Goal: Information Seeking & Learning: Learn about a topic

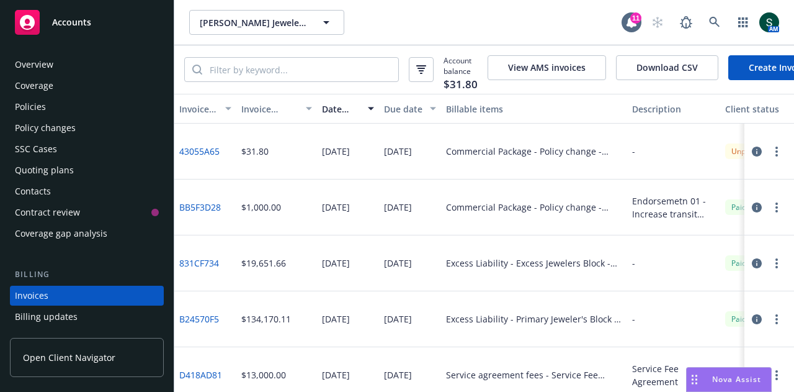
scroll to position [79, 0]
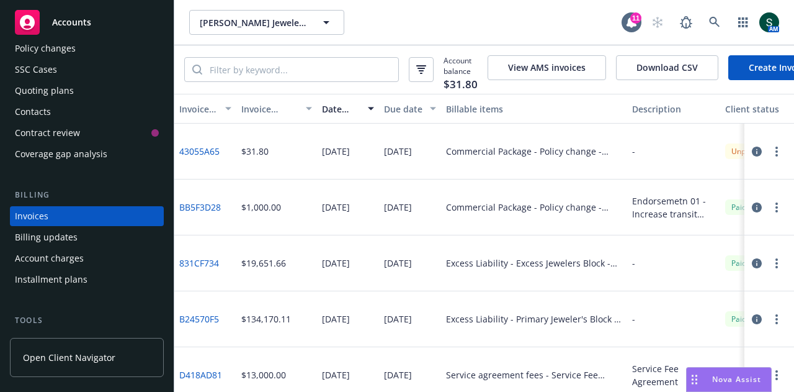
click at [86, 27] on span "Accounts" at bounding box center [71, 22] width 39 height 10
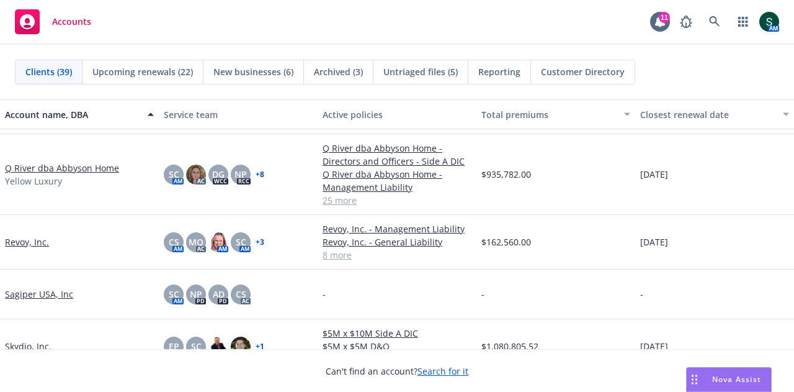
scroll to position [1552, 0]
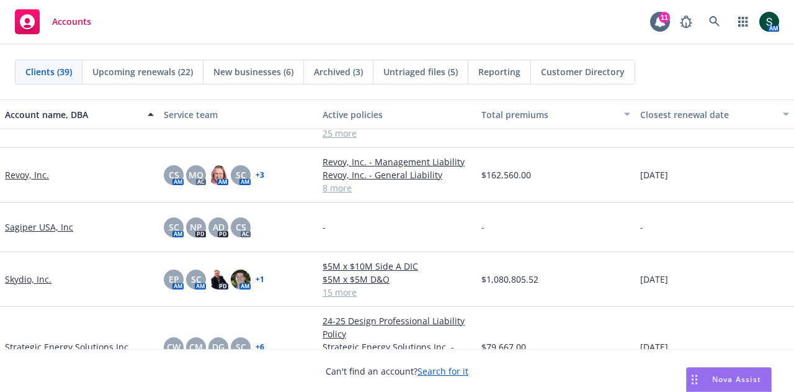
click at [30, 279] on link "Skydio, Inc." at bounding box center [28, 278] width 47 height 13
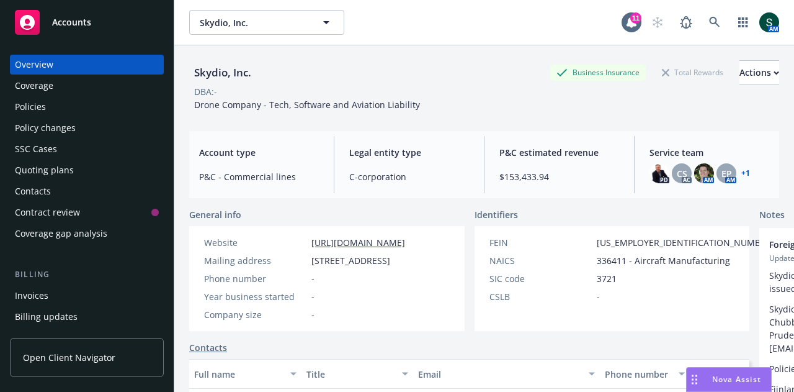
click at [40, 300] on div "Invoices" at bounding box center [32, 296] width 34 height 20
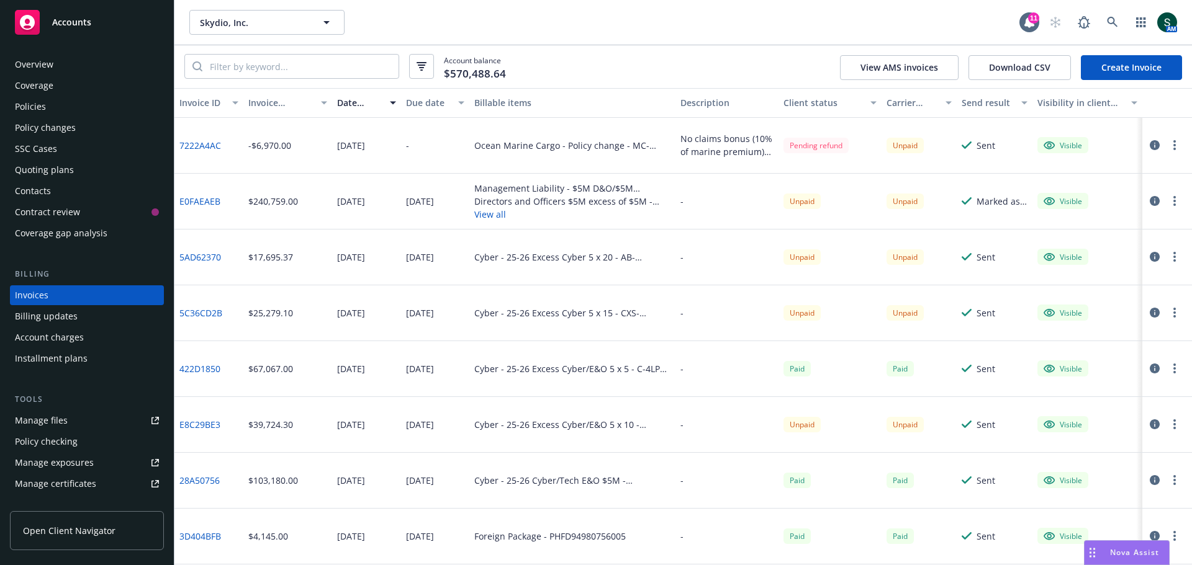
click at [20, 106] on div "Policies" at bounding box center [30, 107] width 31 height 20
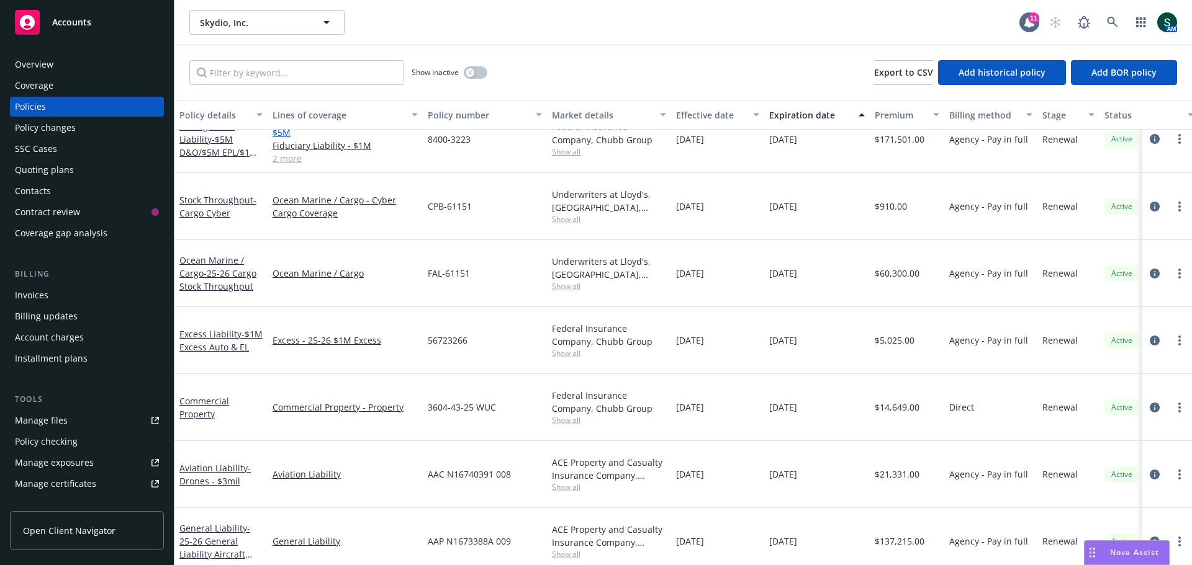
scroll to position [186, 0]
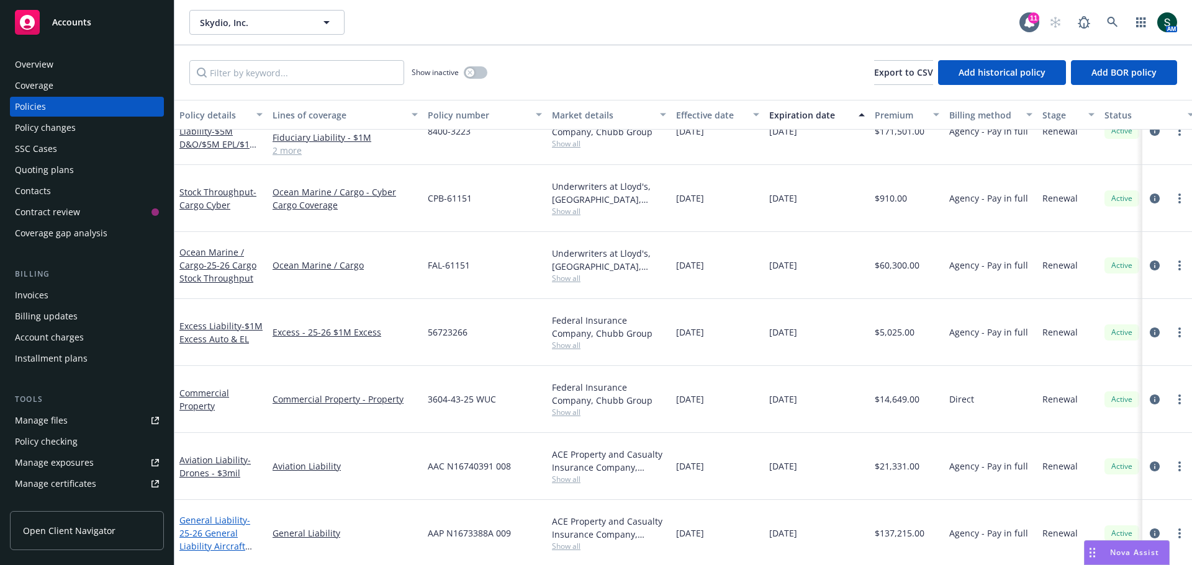
click at [188, 391] on span "- 25-26 General Liability Aircraft Products" at bounding box center [215, 540] width 73 height 51
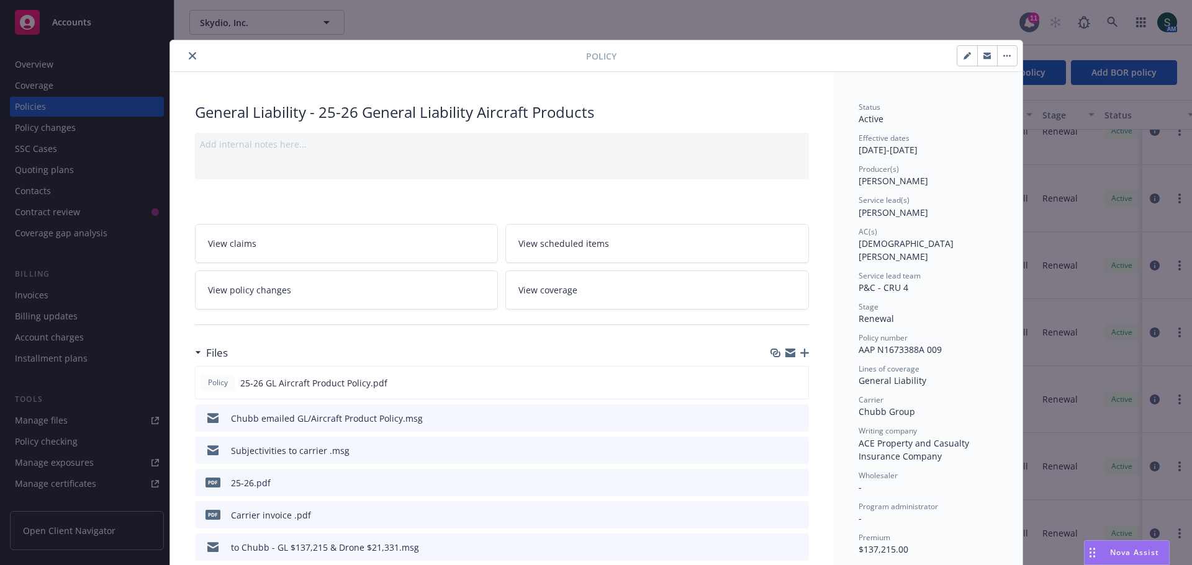
click at [185, 57] on button "close" at bounding box center [192, 55] width 15 height 15
